Goal: Task Accomplishment & Management: Use online tool/utility

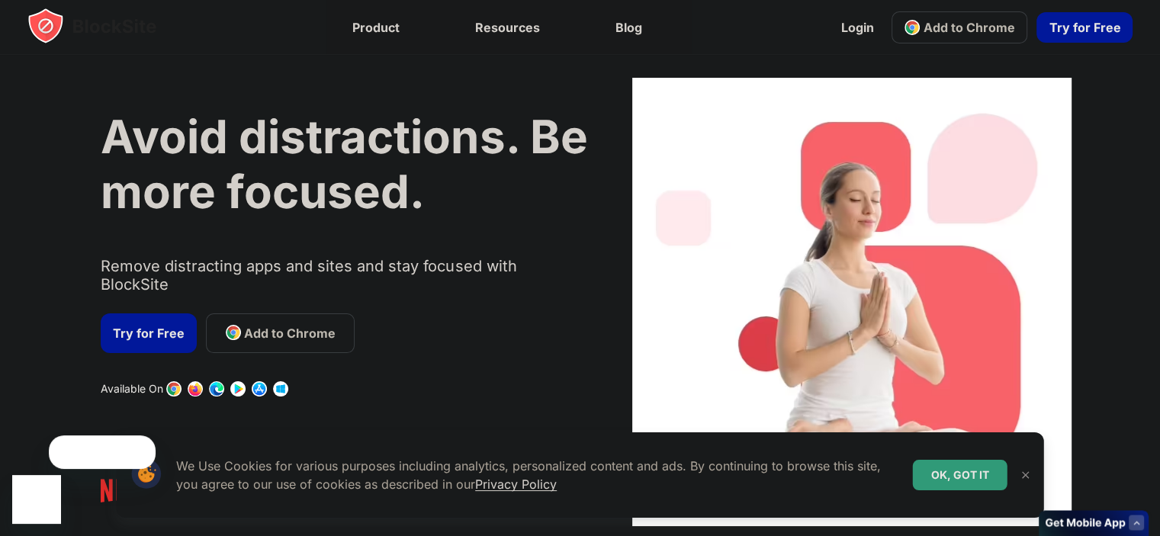
click at [156, 335] on link "Try for Free" at bounding box center [149, 333] width 96 height 40
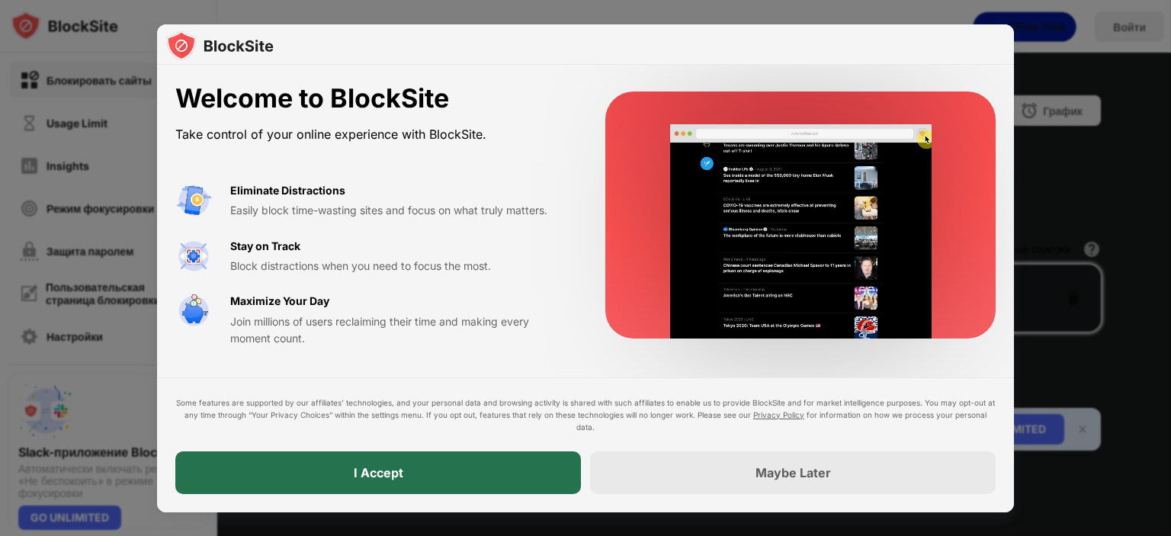
click at [503, 472] on div "I Accept" at bounding box center [378, 472] width 406 height 43
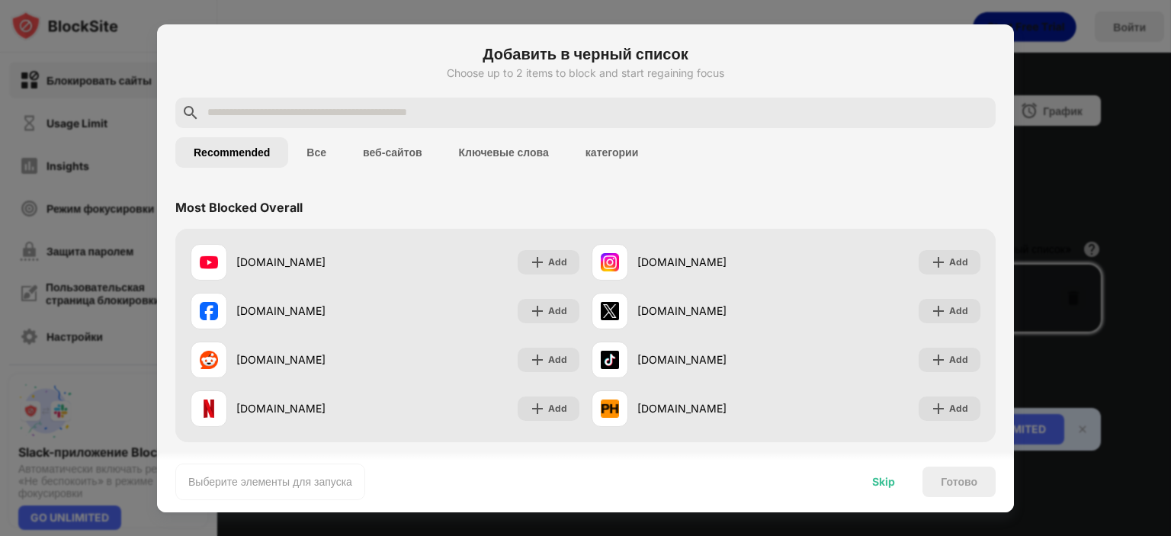
click at [888, 481] on div "Skip" at bounding box center [883, 482] width 23 height 12
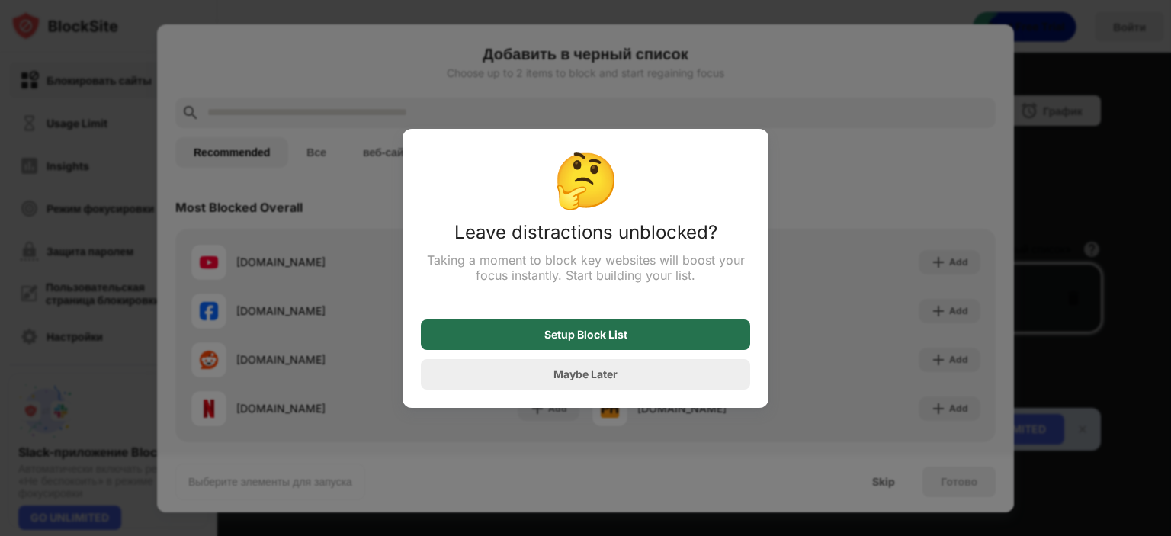
click at [647, 345] on div "Setup Block List" at bounding box center [585, 335] width 329 height 31
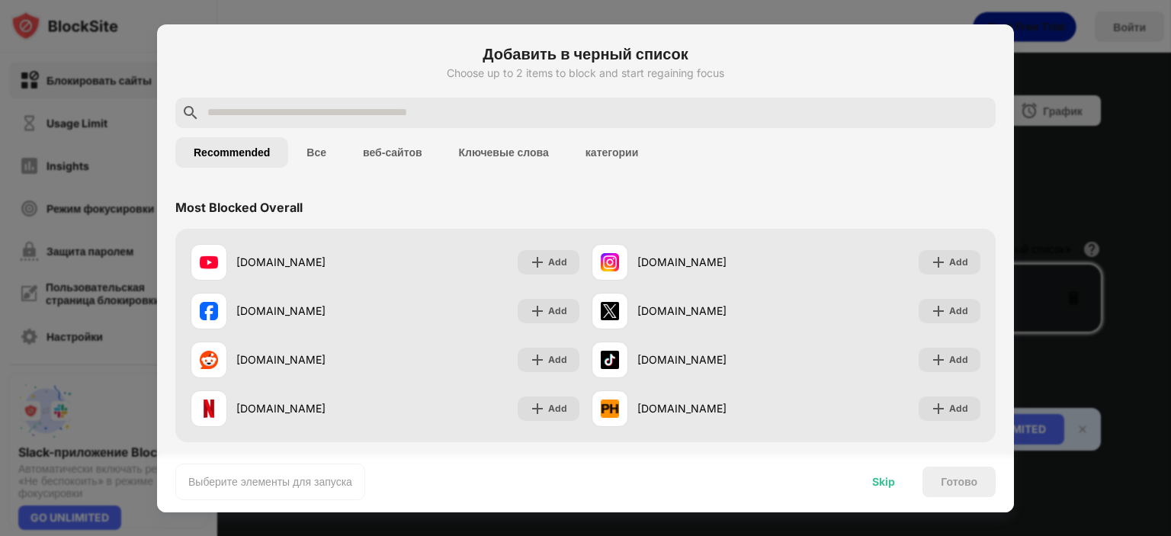
click at [888, 487] on div "Skip" at bounding box center [883, 482] width 59 height 31
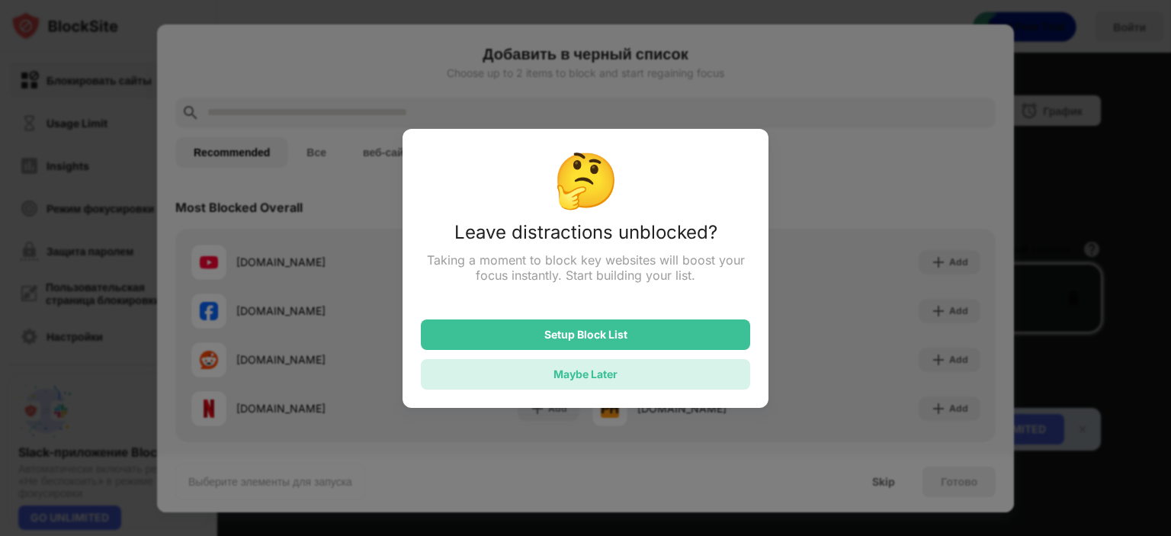
click at [648, 387] on div "Maybe Later" at bounding box center [585, 374] width 329 height 31
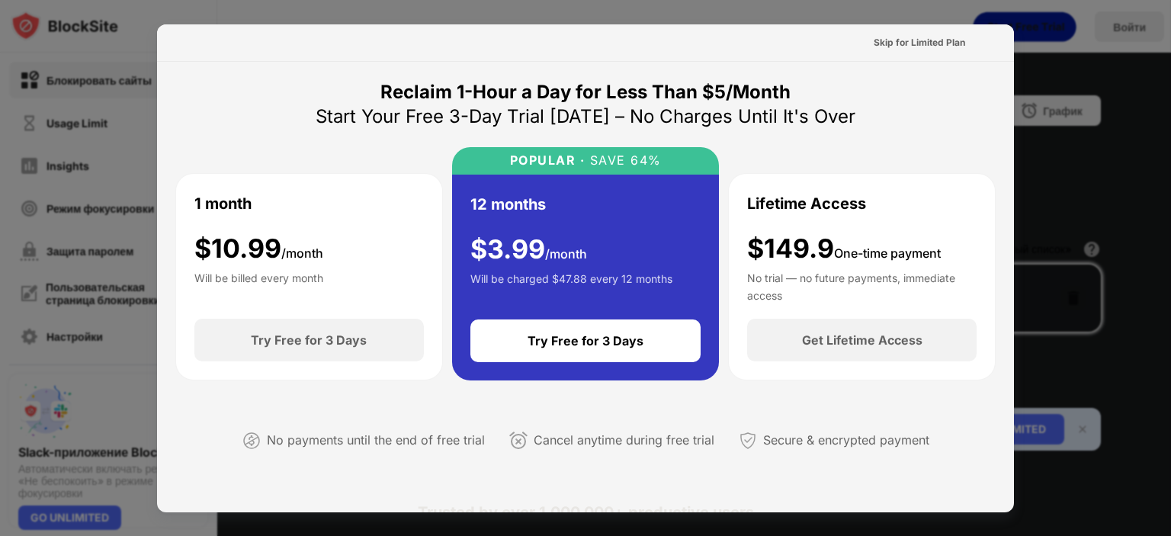
click at [1019, 34] on div at bounding box center [585, 268] width 1171 height 536
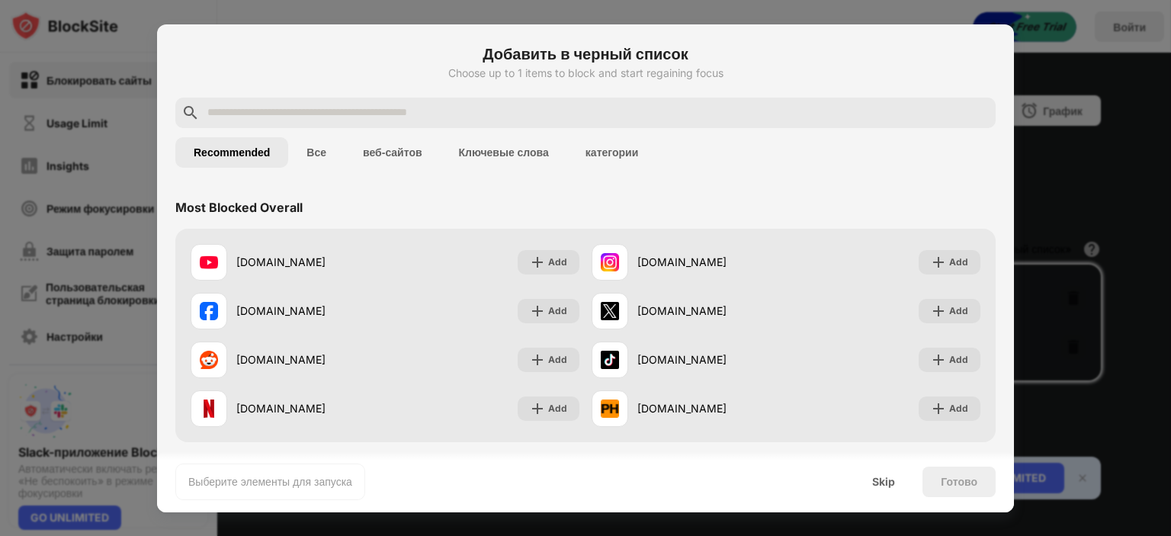
click at [315, 153] on button "Все" at bounding box center [316, 152] width 56 height 31
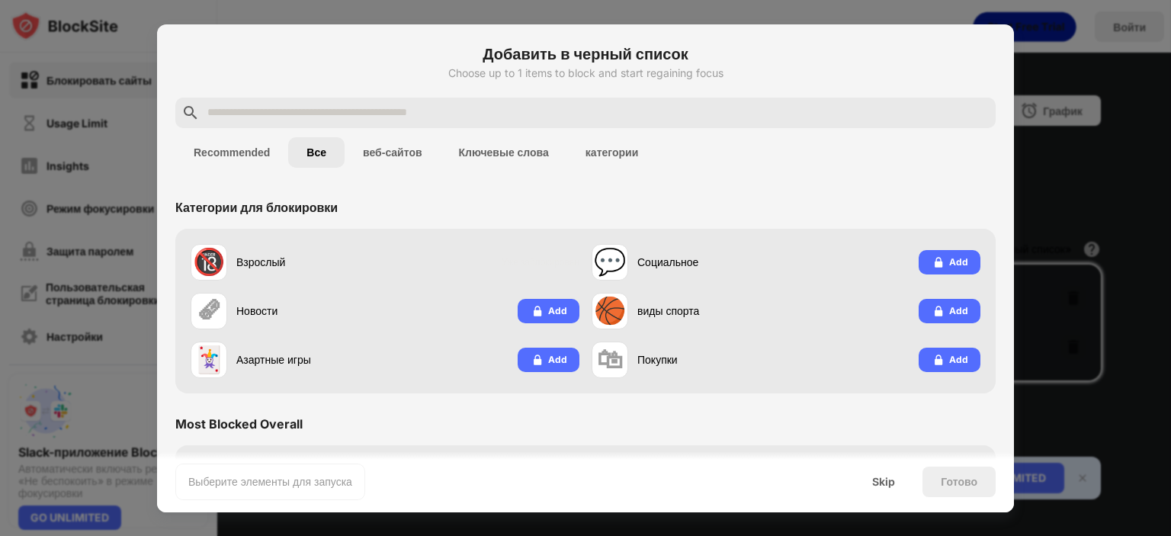
click at [329, 114] on input "text" at bounding box center [598, 113] width 784 height 18
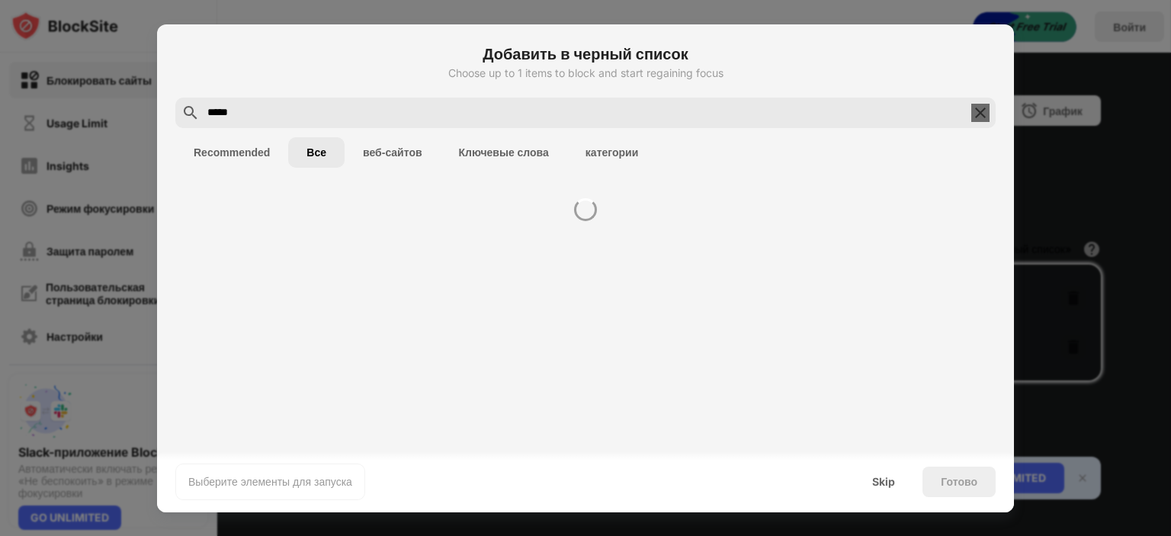
type input "******"
